Goal: Task Accomplishment & Management: Use online tool/utility

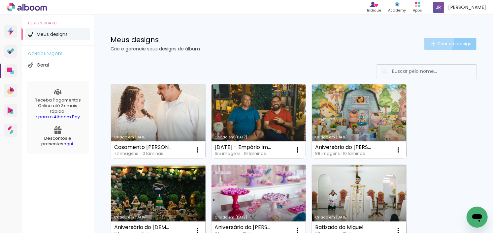
click at [429, 40] on iron-icon at bounding box center [433, 44] width 8 height 8
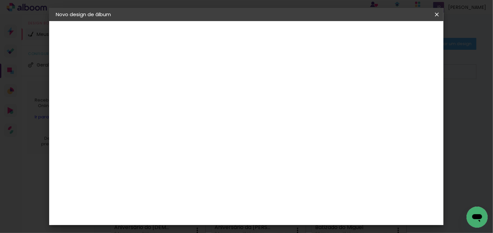
click at [164, 87] on input at bounding box center [164, 88] width 0 height 10
type input "Ensaio"
type input "Naomi"
type input "[PERSON_NAME] - 10 anos"
type paper-input "Naomi - 10 anos"
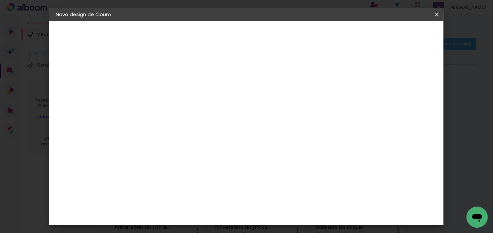
click at [231, 38] on paper-button "Avançar" at bounding box center [215, 34] width 32 height 11
click at [235, 101] on iron-icon at bounding box center [231, 100] width 8 height 8
click at [0, 0] on slot "Avançar" at bounding box center [0, 0] width 0 height 0
click at [151, 183] on input "30" at bounding box center [142, 179] width 17 height 10
type input "3"
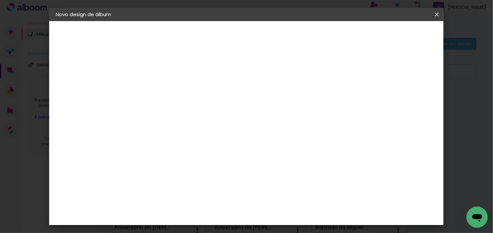
scroll to position [62, 0]
type input "23,3"
type paper-input "23,3"
drag, startPoint x: 285, startPoint y: 172, endPoint x: 301, endPoint y: 172, distance: 16.2
click at [301, 172] on div "cm" at bounding box center [286, 171] width 225 height 23
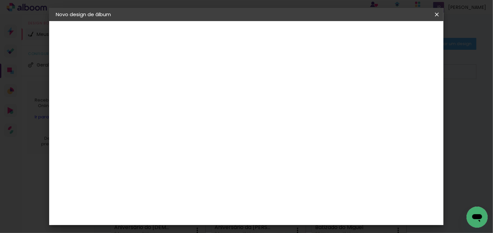
type input "6"
type input "25,3"
type paper-input "25,3"
click at [196, 188] on div "cm" at bounding box center [200, 185] width 8 height 10
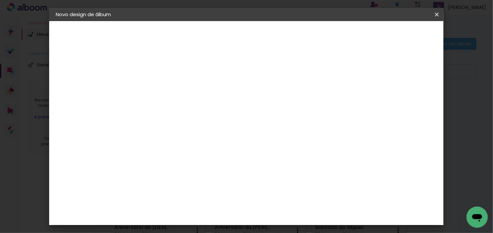
type input "23,5"
type paper-input "23,5"
type input "20,3"
type paper-input "20,3"
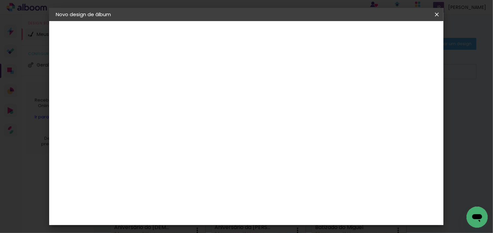
drag, startPoint x: 290, startPoint y: 214, endPoint x: 237, endPoint y: 217, distance: 53.5
click at [237, 217] on div "cm" at bounding box center [287, 214] width 156 height 23
type input "30,5"
type paper-input "30,5"
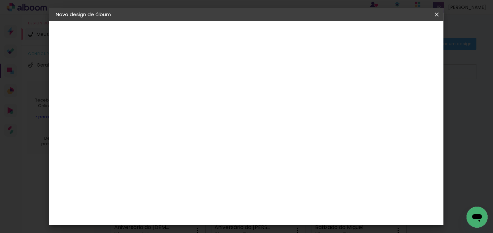
click at [365, 30] on paper-button "Iniciar design" at bounding box center [343, 34] width 43 height 11
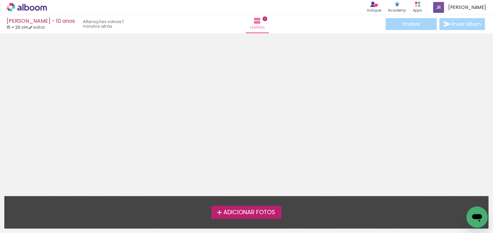
click at [243, 222] on div "Adicionar Fotos Solte suas fotos aqui..." at bounding box center [246, 213] width 483 height 32
click at [243, 213] on span "Adicionar Fotos" at bounding box center [249, 213] width 52 height 6
click at [0, 0] on input "file" at bounding box center [0, 0] width 0 height 0
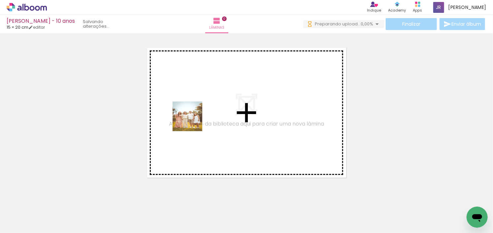
drag, startPoint x: 75, startPoint y: 205, endPoint x: 192, endPoint y: 121, distance: 143.7
click at [192, 121] on quentale-workspace at bounding box center [246, 116] width 493 height 233
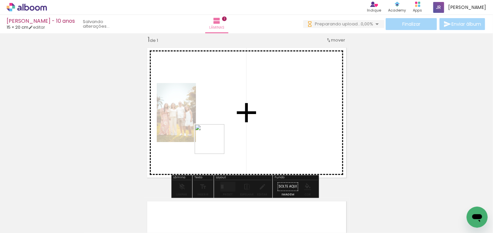
drag, startPoint x: 139, startPoint y: 220, endPoint x: 215, endPoint y: 142, distance: 108.4
click at [215, 142] on quentale-workspace at bounding box center [246, 116] width 493 height 233
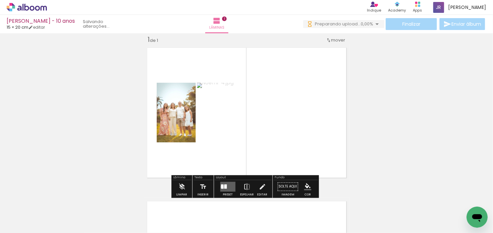
click at [221, 187] on div at bounding box center [222, 187] width 3 height 4
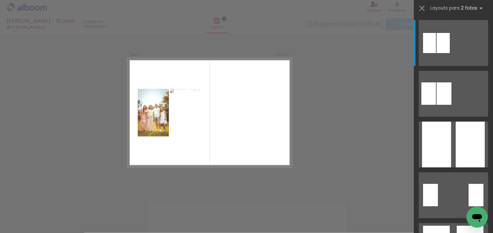
click at [342, 133] on div "Confirmar Cancelar" at bounding box center [246, 186] width 493 height 323
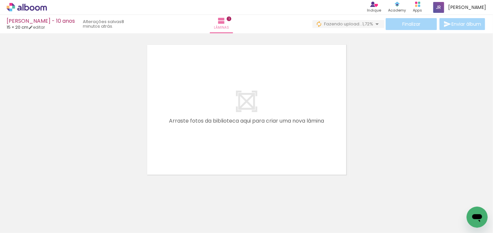
scroll to position [0, 221]
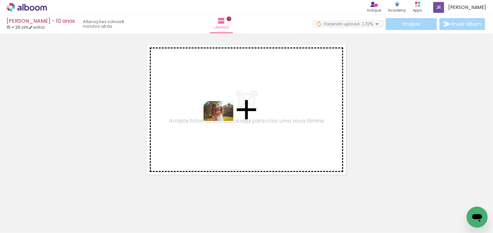
drag, startPoint x: 184, startPoint y: 212, endPoint x: 223, endPoint y: 121, distance: 98.8
click at [223, 121] on quentale-workspace at bounding box center [246, 116] width 493 height 233
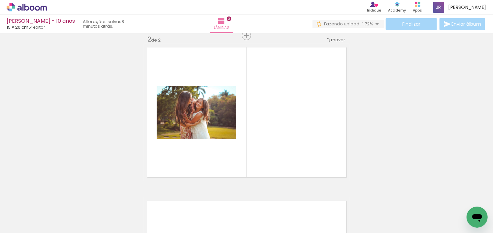
scroll to position [162, 0]
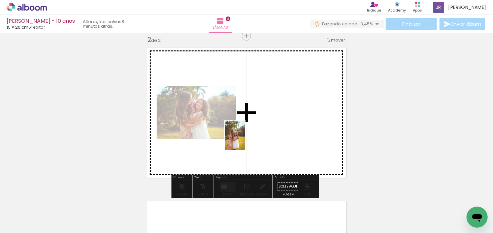
drag, startPoint x: 114, startPoint y: 220, endPoint x: 245, endPoint y: 140, distance: 152.9
click at [245, 140] on quentale-workspace at bounding box center [246, 116] width 493 height 233
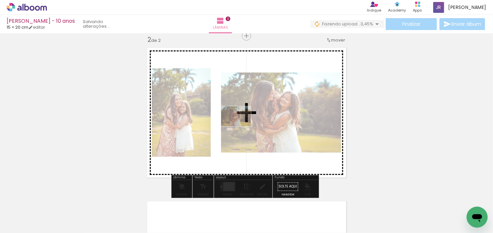
drag, startPoint x: 175, startPoint y: 212, endPoint x: 241, endPoint y: 125, distance: 108.9
click at [241, 125] on quentale-workspace at bounding box center [246, 116] width 493 height 233
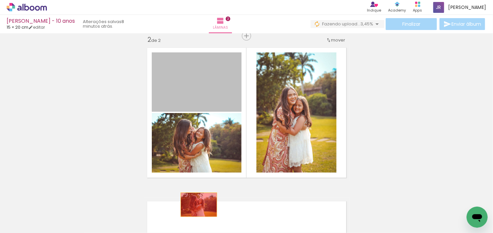
drag, startPoint x: 204, startPoint y: 91, endPoint x: 130, endPoint y: 220, distance: 148.6
click at [184, 221] on quentale-workspace at bounding box center [246, 116] width 493 height 233
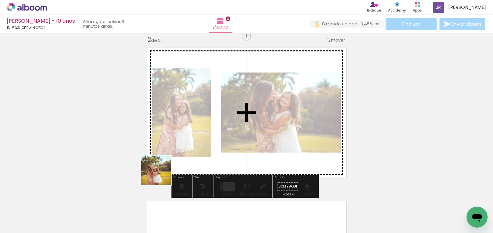
drag, startPoint x: 62, startPoint y: 220, endPoint x: 214, endPoint y: 141, distance: 170.6
click at [214, 142] on quentale-workspace at bounding box center [246, 116] width 493 height 233
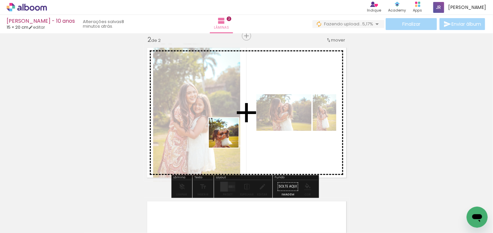
drag, startPoint x: 149, startPoint y: 212, endPoint x: 231, endPoint y: 130, distance: 116.1
click at [231, 130] on quentale-workspace at bounding box center [246, 116] width 493 height 233
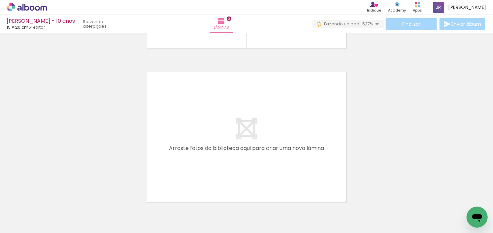
scroll to position [129, 0]
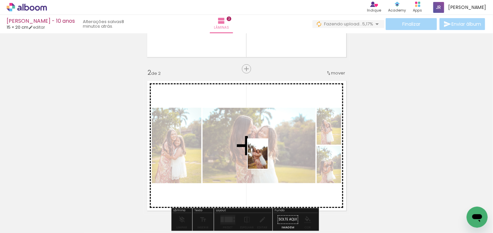
drag, startPoint x: 438, startPoint y: 216, endPoint x: 259, endPoint y: 149, distance: 191.5
click at [260, 151] on quentale-workspace at bounding box center [246, 116] width 493 height 233
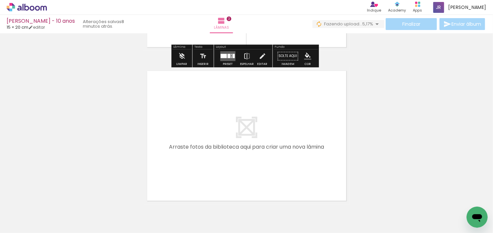
scroll to position [294, 0]
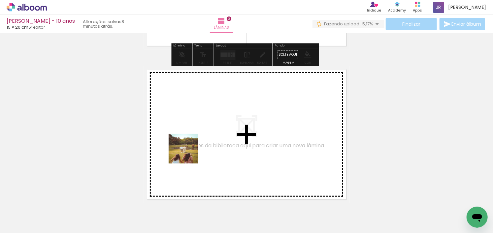
drag, startPoint x: 146, startPoint y: 183, endPoint x: 193, endPoint y: 193, distance: 47.8
click at [199, 142] on quentale-workspace at bounding box center [246, 116] width 493 height 233
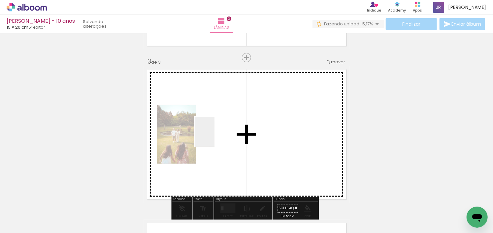
drag, startPoint x: 214, startPoint y: 137, endPoint x: 222, endPoint y: 195, distance: 58.2
click at [214, 137] on quentale-workspace at bounding box center [246, 116] width 493 height 233
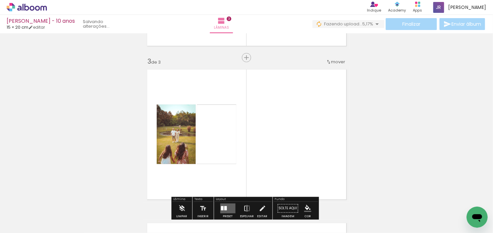
scroll to position [316, 0]
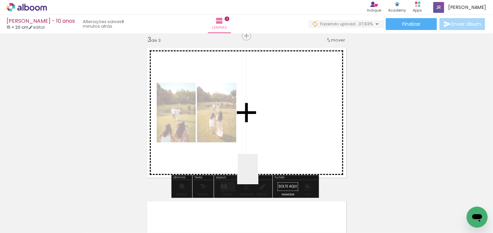
drag, startPoint x: 253, startPoint y: 219, endPoint x: 271, endPoint y: 131, distance: 89.6
click at [271, 131] on quentale-workspace at bounding box center [246, 116] width 493 height 233
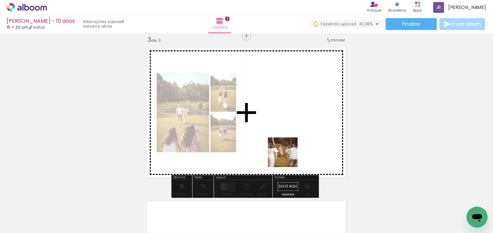
drag, startPoint x: 291, startPoint y: 217, endPoint x: 337, endPoint y: 216, distance: 45.5
click at [284, 146] on quentale-workspace at bounding box center [246, 116] width 493 height 233
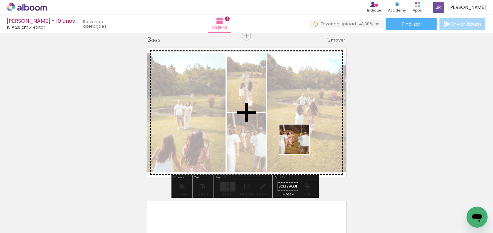
drag, startPoint x: 327, startPoint y: 220, endPoint x: 270, endPoint y: 179, distance: 70.9
click at [296, 140] on quentale-workspace at bounding box center [246, 116] width 493 height 233
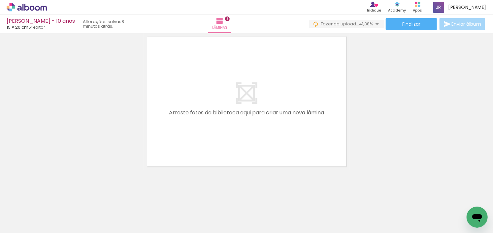
scroll to position [0, 687]
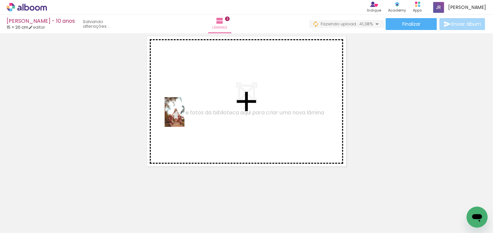
drag, startPoint x: 125, startPoint y: 211, endPoint x: 187, endPoint y: 207, distance: 61.8
click at [185, 117] on quentale-workspace at bounding box center [246, 116] width 493 height 233
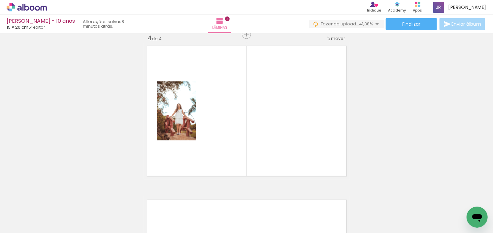
scroll to position [469, 0]
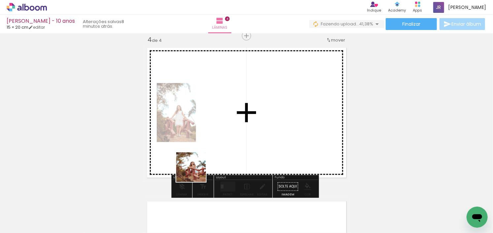
drag, startPoint x: 158, startPoint y: 220, endPoint x: 201, endPoint y: 211, distance: 43.8
click at [201, 156] on quentale-workspace at bounding box center [246, 116] width 493 height 233
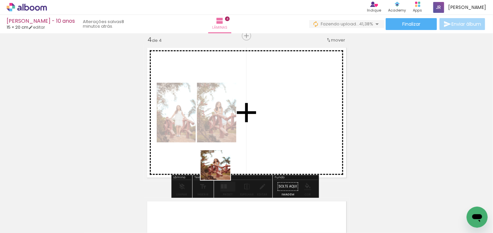
drag, startPoint x: 201, startPoint y: 216, endPoint x: 248, endPoint y: 116, distance: 110.5
click at [248, 116] on quentale-workspace at bounding box center [246, 116] width 493 height 233
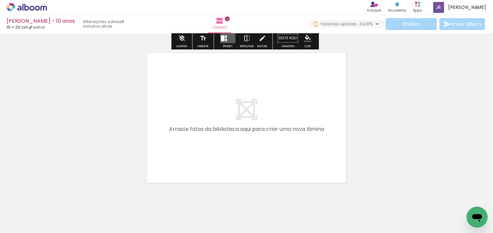
scroll to position [634, 0]
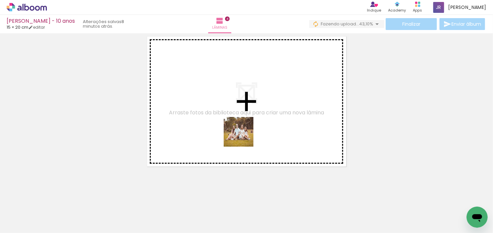
drag, startPoint x: 274, startPoint y: 219, endPoint x: 291, endPoint y: 188, distance: 34.8
click at [243, 137] on quentale-workspace at bounding box center [246, 116] width 493 height 233
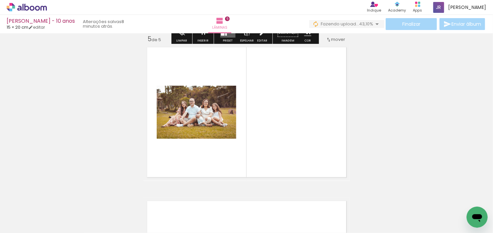
scroll to position [623, 0]
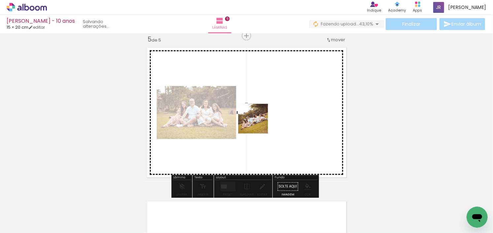
drag, startPoint x: 310, startPoint y: 219, endPoint x: 258, endPoint y: 124, distance: 108.5
click at [258, 124] on quentale-workspace at bounding box center [246, 116] width 493 height 233
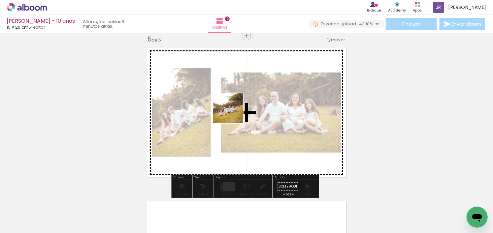
drag, startPoint x: 335, startPoint y: 213, endPoint x: 232, endPoint y: 112, distance: 144.1
click at [233, 113] on quentale-workspace at bounding box center [246, 116] width 493 height 233
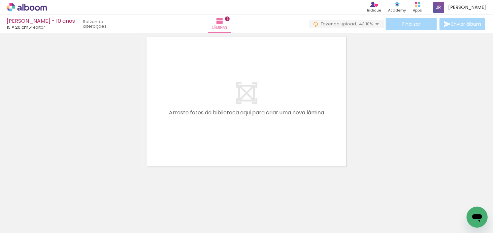
scroll to position [0, 937]
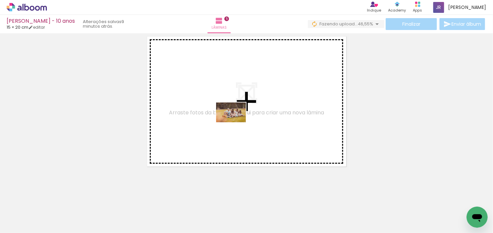
drag, startPoint x: 241, startPoint y: 216, endPoint x: 280, endPoint y: 165, distance: 64.4
click at [234, 117] on quentale-workspace at bounding box center [246, 116] width 493 height 233
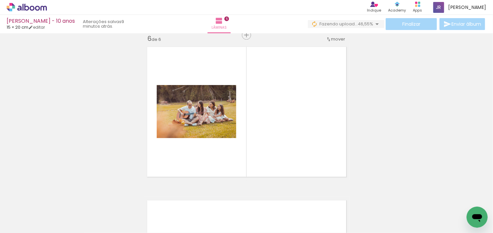
scroll to position [777, 0]
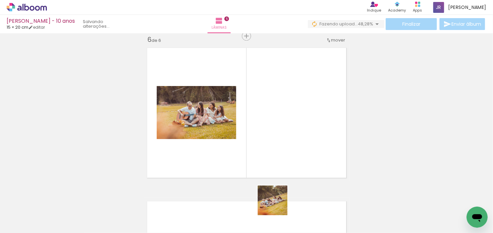
drag, startPoint x: 277, startPoint y: 221, endPoint x: 267, endPoint y: 118, distance: 103.4
click at [267, 118] on quentale-workspace at bounding box center [246, 116] width 493 height 233
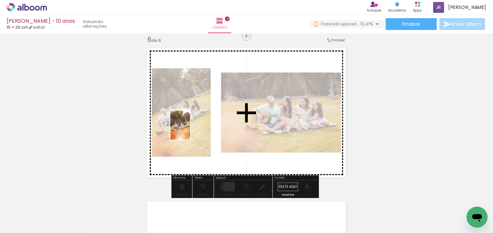
drag, startPoint x: 129, startPoint y: 216, endPoint x: 190, endPoint y: 130, distance: 105.0
click at [190, 130] on quentale-workspace at bounding box center [246, 116] width 493 height 233
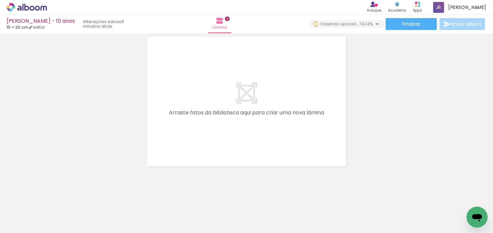
scroll to position [0, 1147]
drag, startPoint x: 142, startPoint y: 220, endPoint x: 186, endPoint y: 201, distance: 47.6
click at [200, 119] on quentale-workspace at bounding box center [246, 116] width 493 height 233
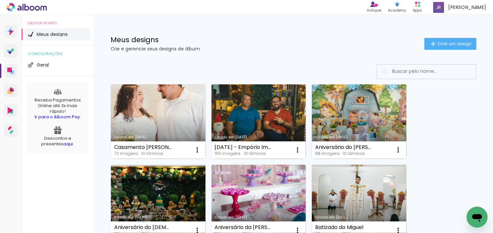
click at [147, 111] on link "Criado em [DATE]" at bounding box center [158, 121] width 95 height 75
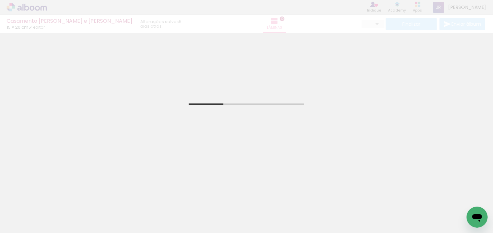
click at [40, 27] on div "Casamento Renato e Nauana 15 × 20 cm editar 5 dias atrás. Lâminas 10 Finalizar …" at bounding box center [246, 16] width 493 height 33
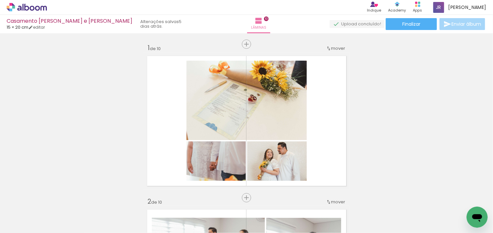
click at [33, 27] on iron-icon at bounding box center [30, 27] width 5 height 5
type input "20,3"
type input "30,5"
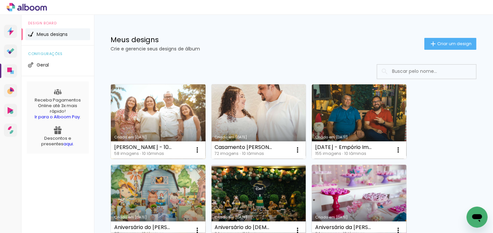
click at [129, 85] on link "Criado em 23/09/25" at bounding box center [158, 121] width 95 height 75
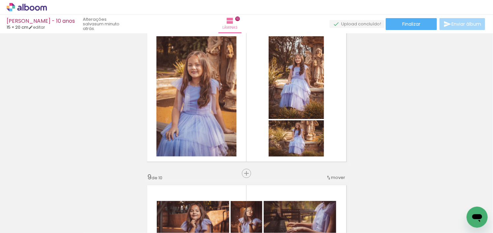
scroll to position [1121, 0]
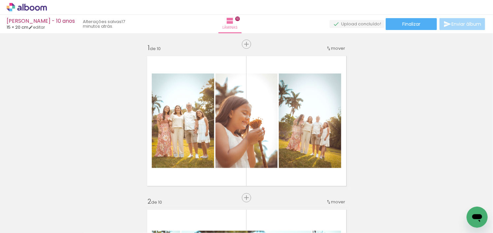
scroll to position [1121, 0]
